Goal: Task Accomplishment & Management: Use online tool/utility

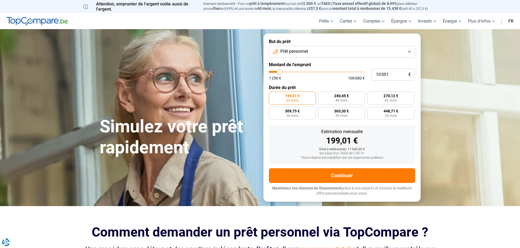
type input "9 750"
type input "9750"
type input "10 000"
type input "10000"
type input "10 250"
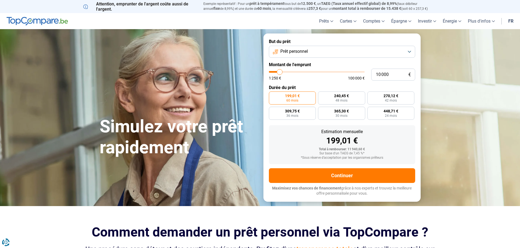
type input "10250"
type input "10 500"
type input "10500"
type input "11 500"
type input "11500"
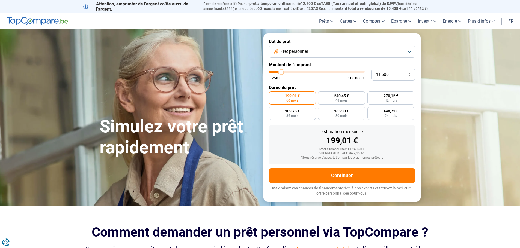
type input "11 750"
type input "11750"
type input "12 500"
type input "12500"
type input "13 500"
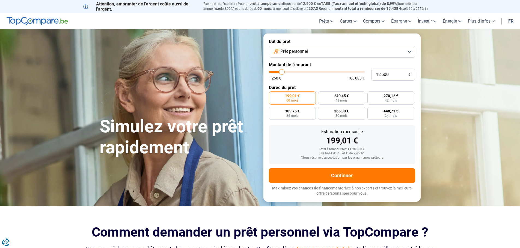
type input "13500"
type input "14 250"
type input "14250"
type input "14 500"
type input "14500"
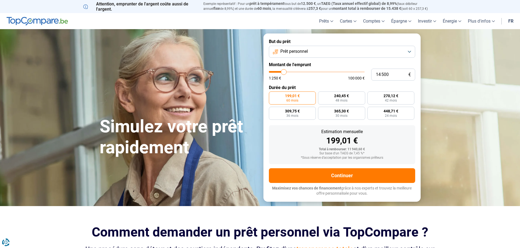
type input "14 750"
type input "14750"
type input "14 500"
type input "14500"
type input "11 750"
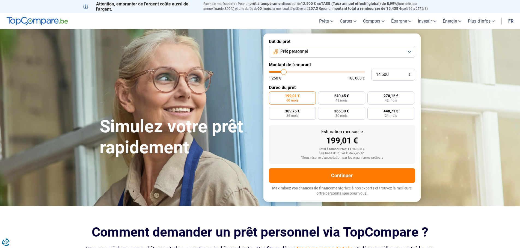
type input "11750"
type input "11 000"
type input "11000"
type input "10 000"
type input "10000"
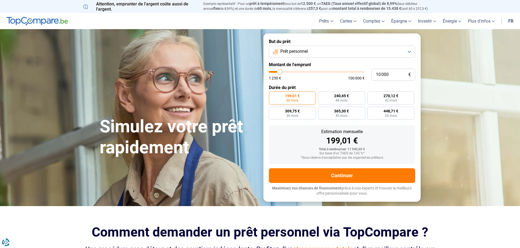
type input "9 000"
type input "9000"
type input "8 500"
type input "8500"
type input "8 250"
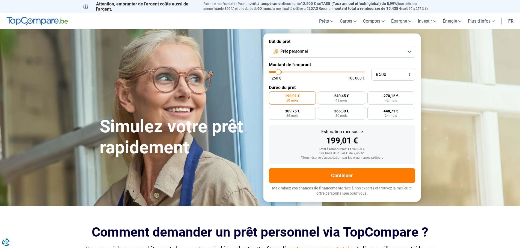
type input "8250"
type input "8 000"
type input "8000"
type input "7 000"
type input "7000"
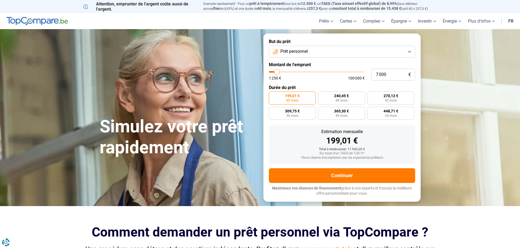
type input "6 500"
type input "6500"
type input "5 500"
type input "5500"
type input "4 250"
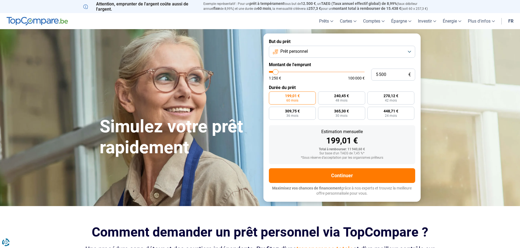
type input "4250"
type input "4 000"
type input "4000"
type input "3 750"
type input "3750"
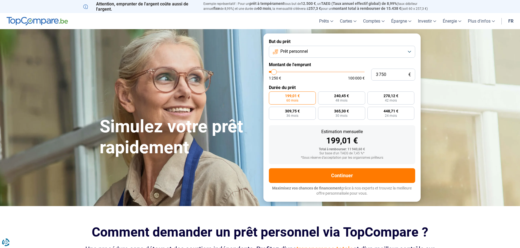
type input "4 000"
type input "4000"
type input "4 250"
type input "4250"
type input "4 000"
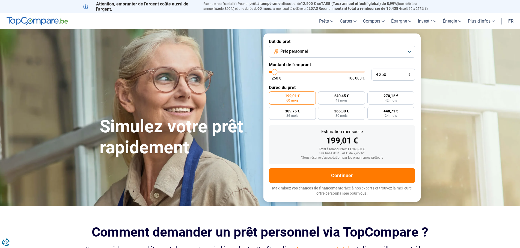
type input "4000"
type input "3 500"
type input "3500"
type input "3 000"
type input "3000"
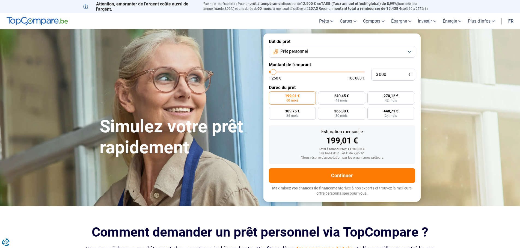
type input "3 500"
type input "3500"
type input "3 750"
type input "3750"
type input "4 250"
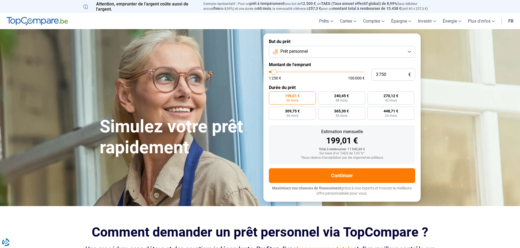
type input "4250"
type input "4 000"
drag, startPoint x: 279, startPoint y: 72, endPoint x: 274, endPoint y: 77, distance: 7.3
type input "4000"
click at [274, 73] on input "range" at bounding box center [317, 72] width 96 height 2
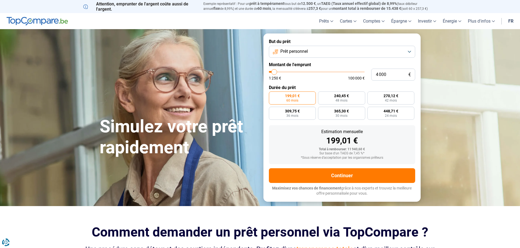
radio input "true"
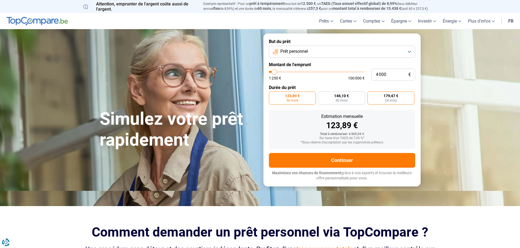
click at [380, 98] on label "179,47 € 24 mois" at bounding box center [390, 98] width 47 height 13
click at [371, 95] on input "179,47 € 24 mois" at bounding box center [369, 94] width 4 height 4
radio input "true"
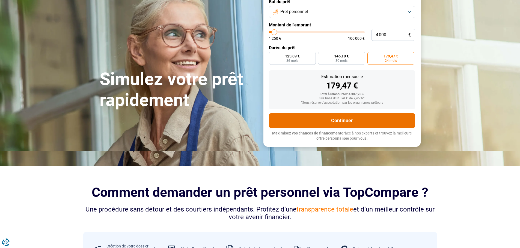
scroll to position [27, 0]
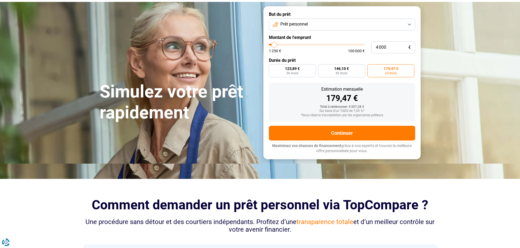
click at [411, 26] on button "Prêt personnel" at bounding box center [342, 25] width 146 height 12
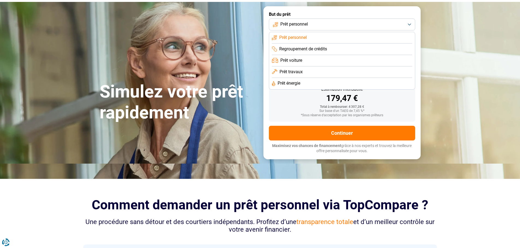
click at [383, 10] on form "But du prêt Prêt personnel Prêt personnel Regroupement de crédits Prêt voiture …" at bounding box center [341, 82] width 157 height 153
